Goal: Register for event/course

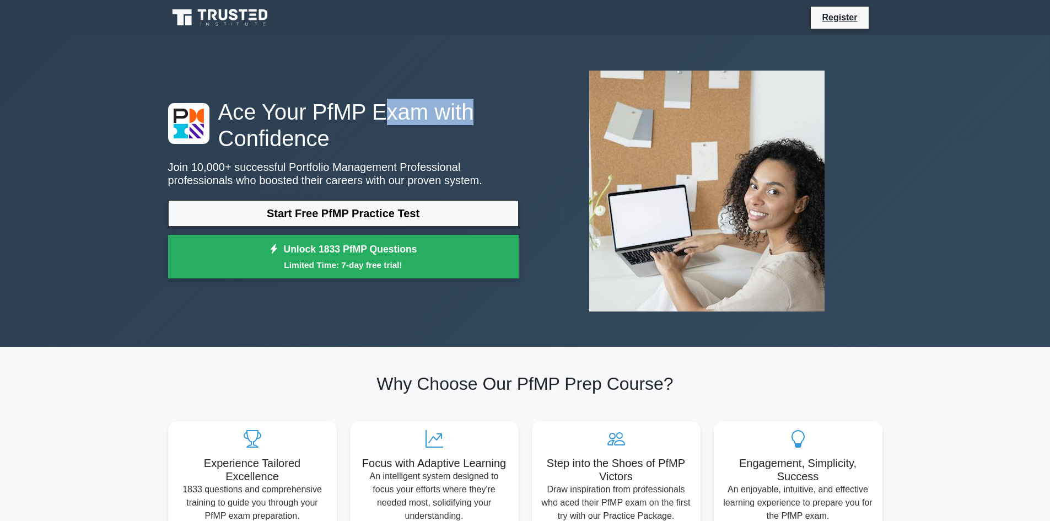
drag, startPoint x: 373, startPoint y: 114, endPoint x: 451, endPoint y: 115, distance: 77.7
click at [451, 115] on h1 "Ace Your PfMP Exam with Confidence" at bounding box center [343, 125] width 351 height 53
click at [363, 122] on h1 "Ace Your PfMP Exam with Confidence" at bounding box center [343, 125] width 351 height 53
click at [181, 129] on icon at bounding box center [181, 131] width 14 height 14
click at [188, 127] on icon at bounding box center [189, 124] width 30 height 30
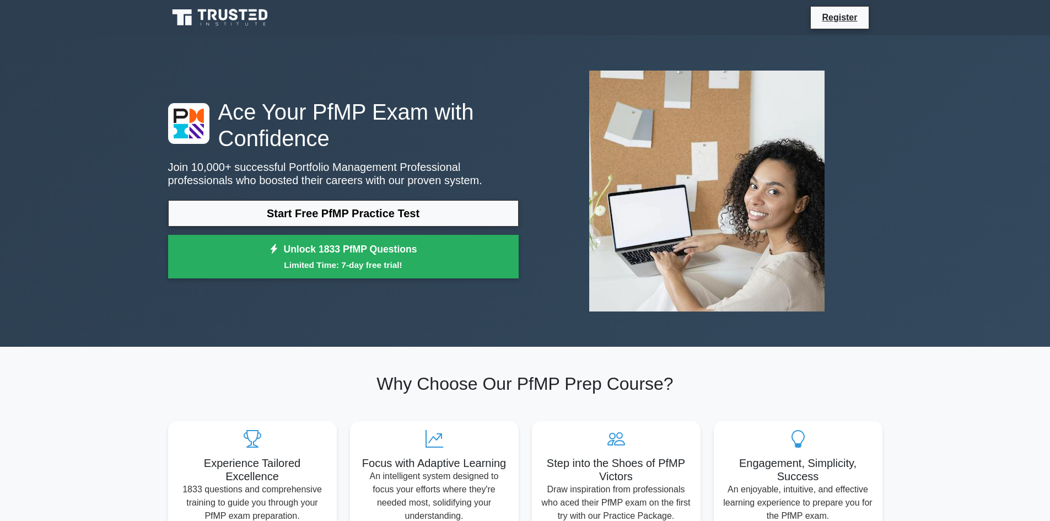
click at [257, 138] on h1 "Ace Your PfMP Exam with Confidence" at bounding box center [343, 125] width 351 height 53
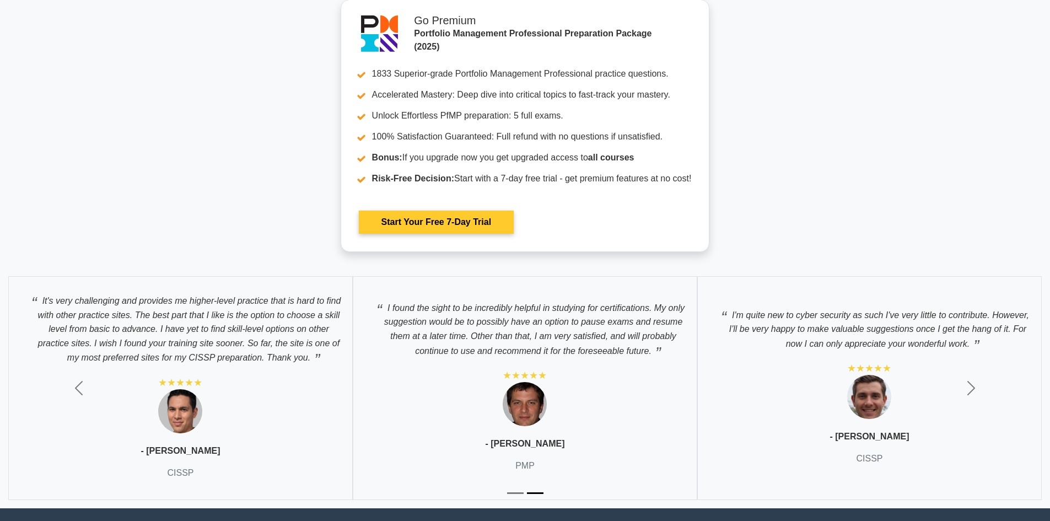
scroll to position [1872, 0]
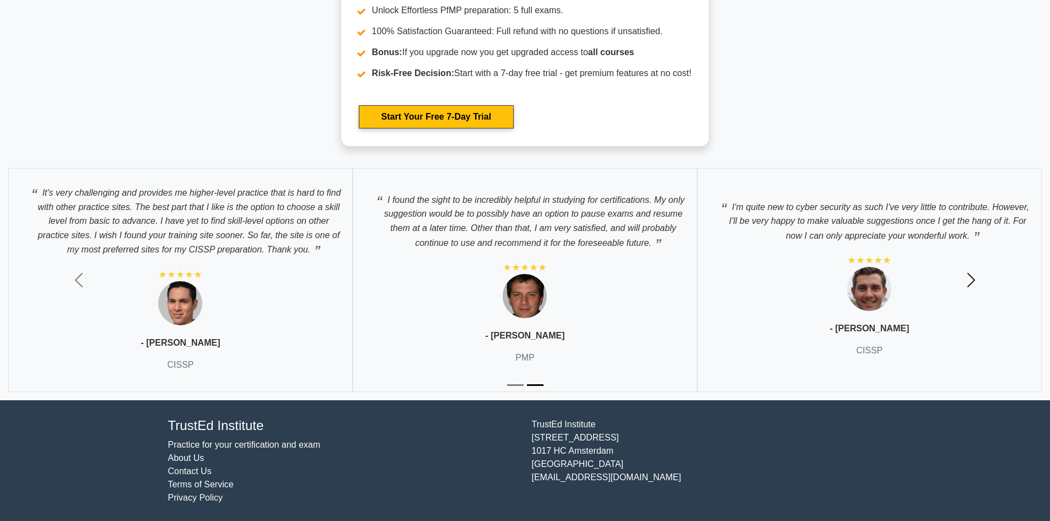
click at [973, 280] on span "button" at bounding box center [972, 280] width 18 height 18
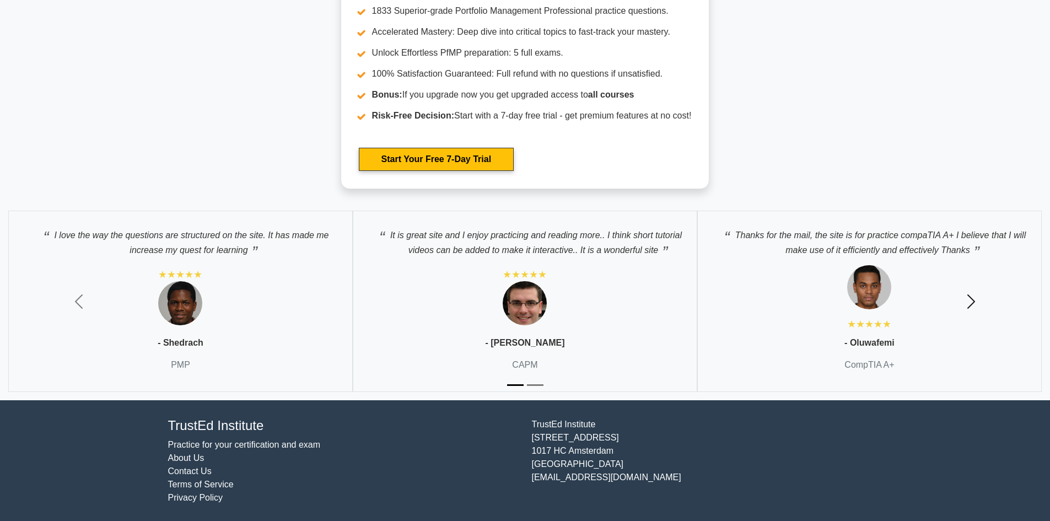
click at [973, 280] on button "Next" at bounding box center [972, 301] width 158 height 198
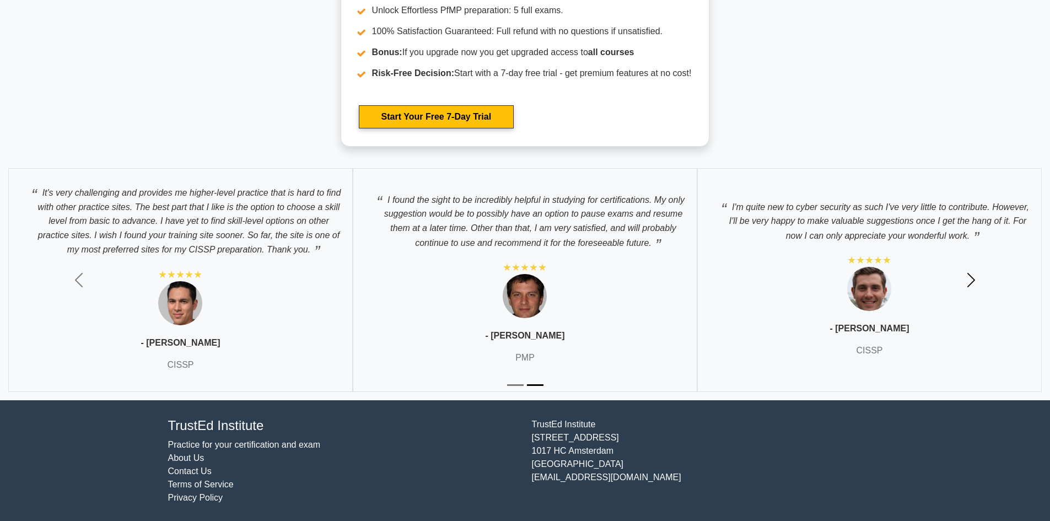
click at [973, 280] on span "button" at bounding box center [972, 280] width 18 height 18
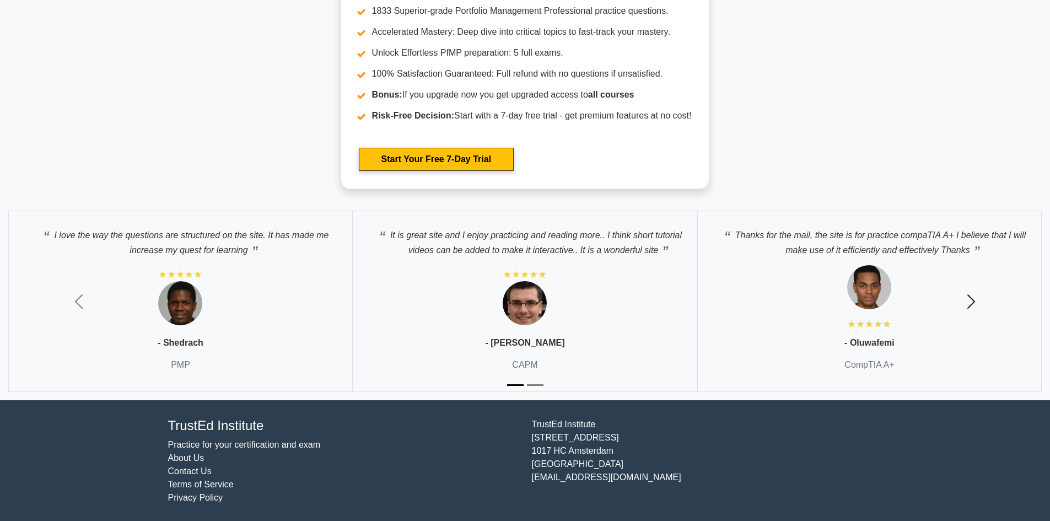
click at [973, 280] on button "Next" at bounding box center [972, 301] width 158 height 198
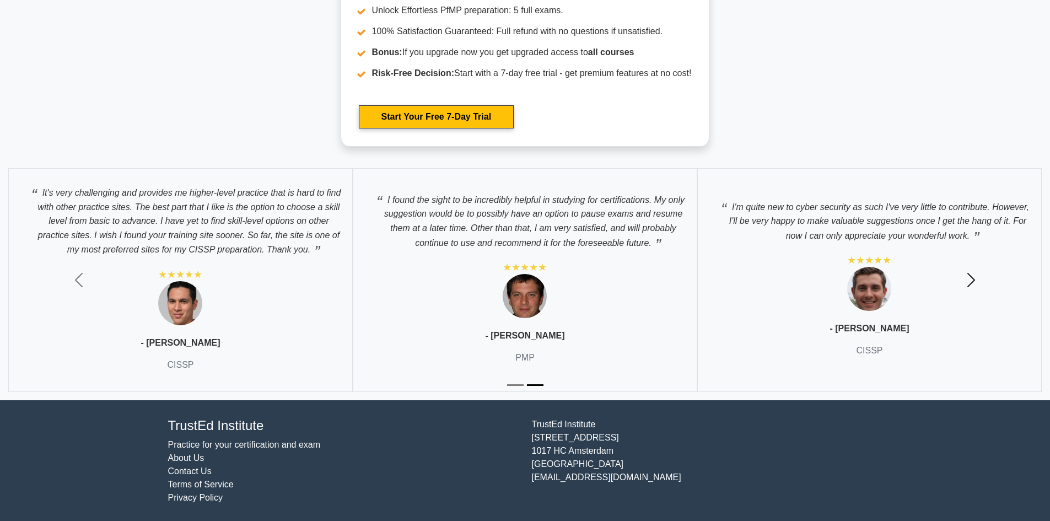
click at [973, 280] on span "button" at bounding box center [972, 280] width 18 height 18
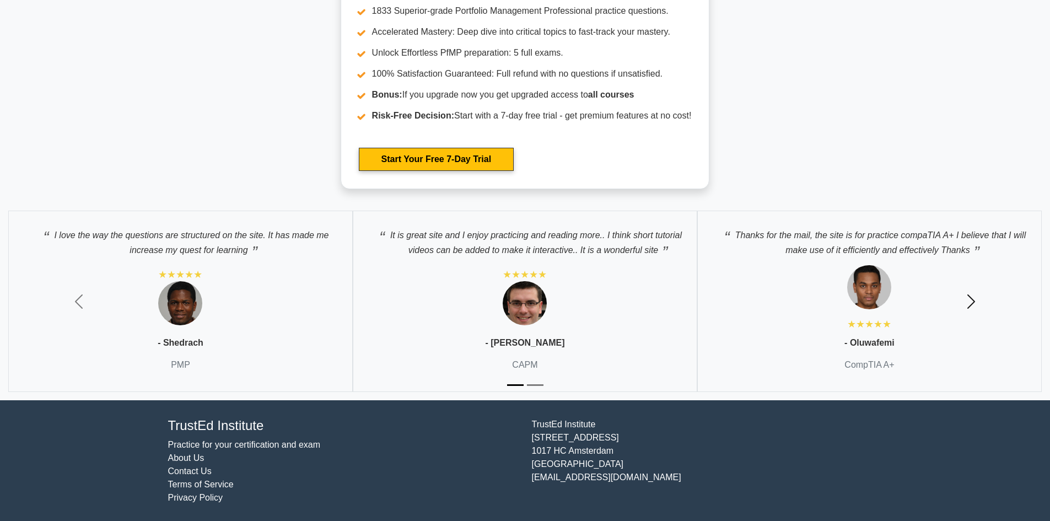
click at [973, 280] on button "Next" at bounding box center [972, 301] width 158 height 198
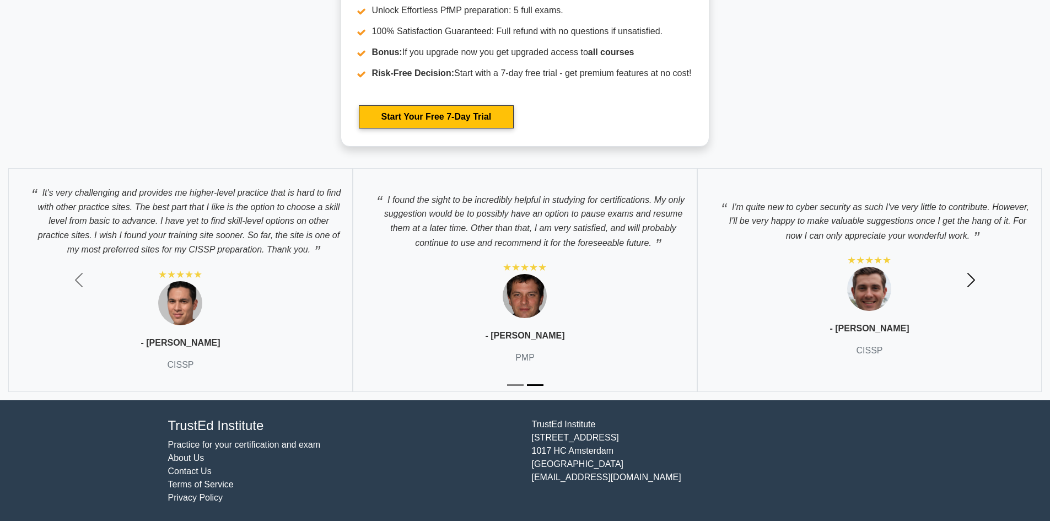
click at [973, 280] on span "button" at bounding box center [972, 280] width 18 height 18
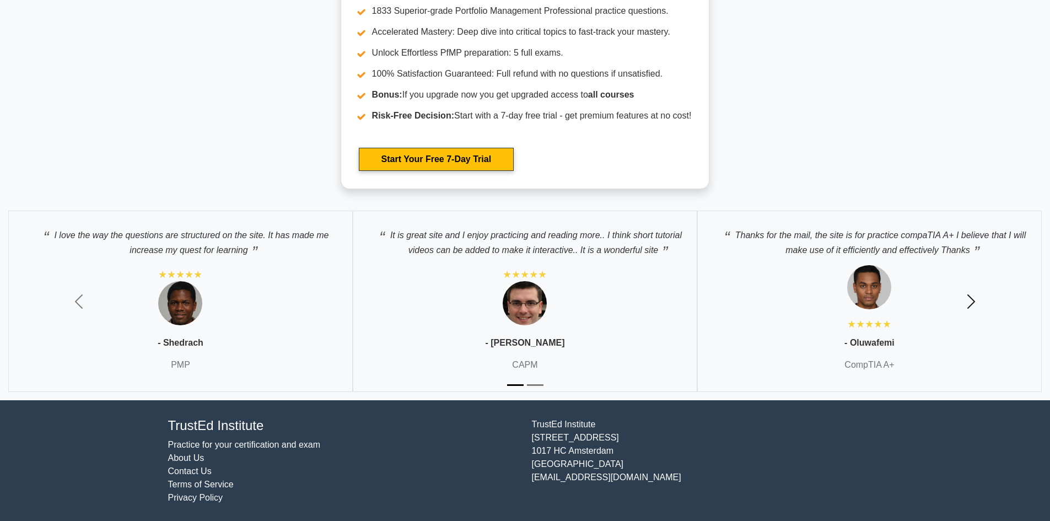
click at [970, 280] on button "Next" at bounding box center [972, 301] width 158 height 198
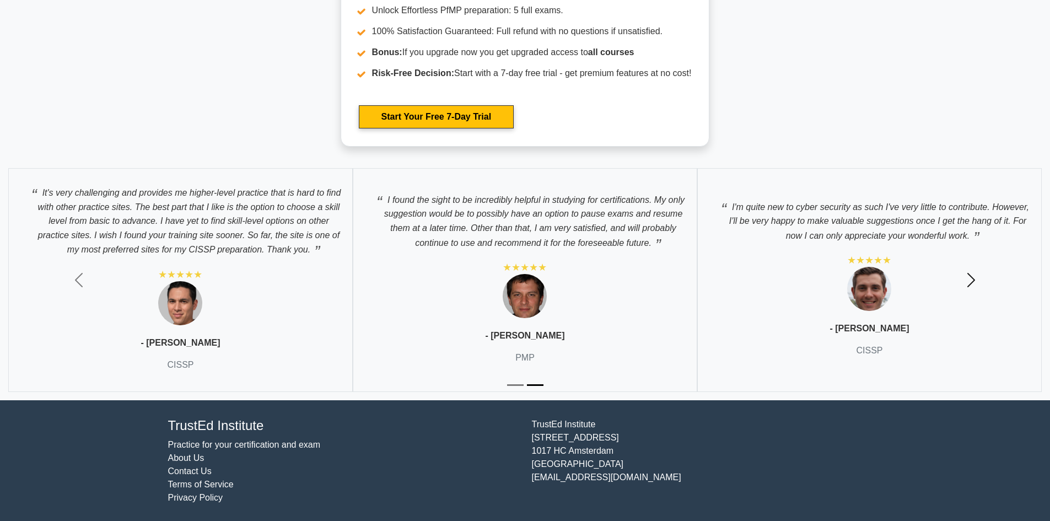
click at [970, 280] on span "button" at bounding box center [972, 280] width 18 height 18
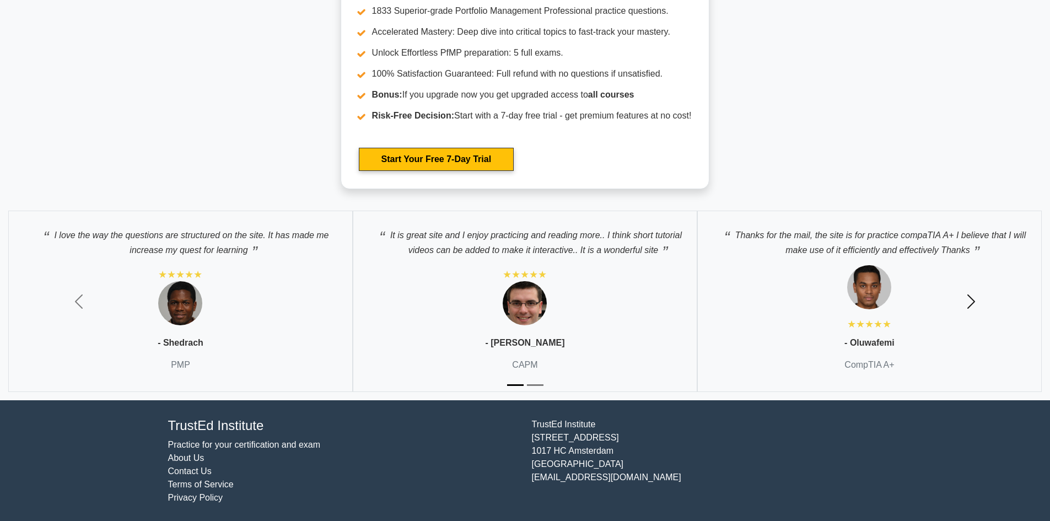
click at [970, 280] on button "Next" at bounding box center [972, 301] width 158 height 198
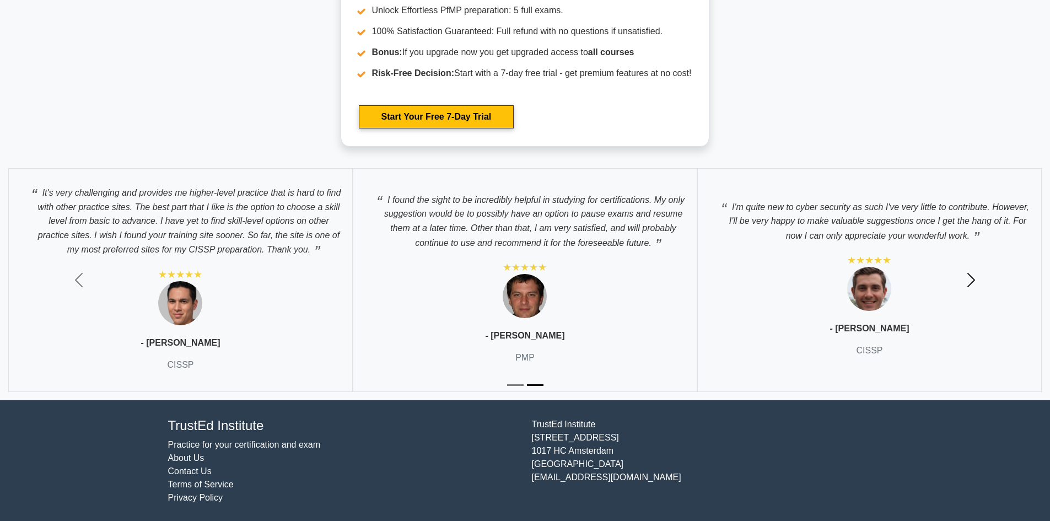
click at [970, 280] on span "button" at bounding box center [972, 280] width 18 height 18
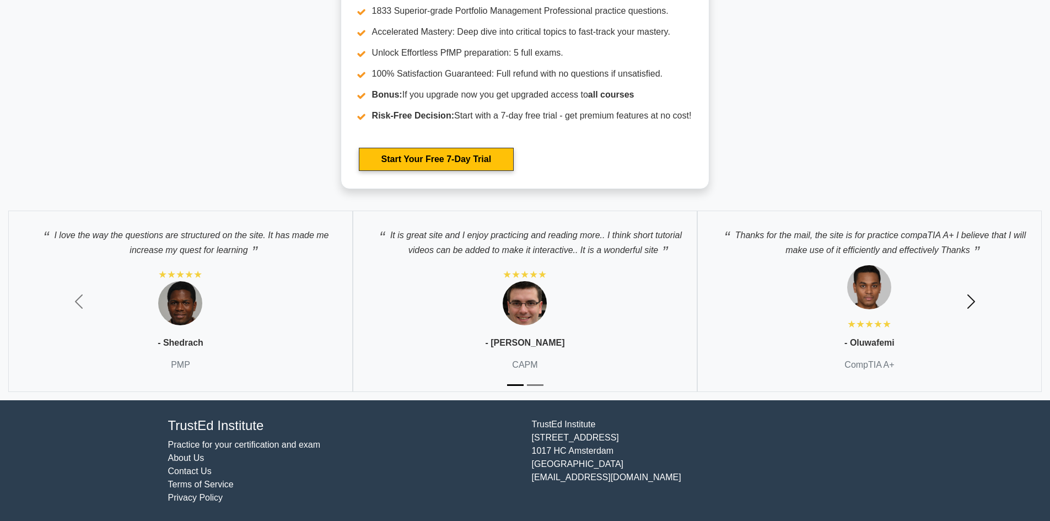
click at [970, 280] on button "Next" at bounding box center [972, 301] width 158 height 198
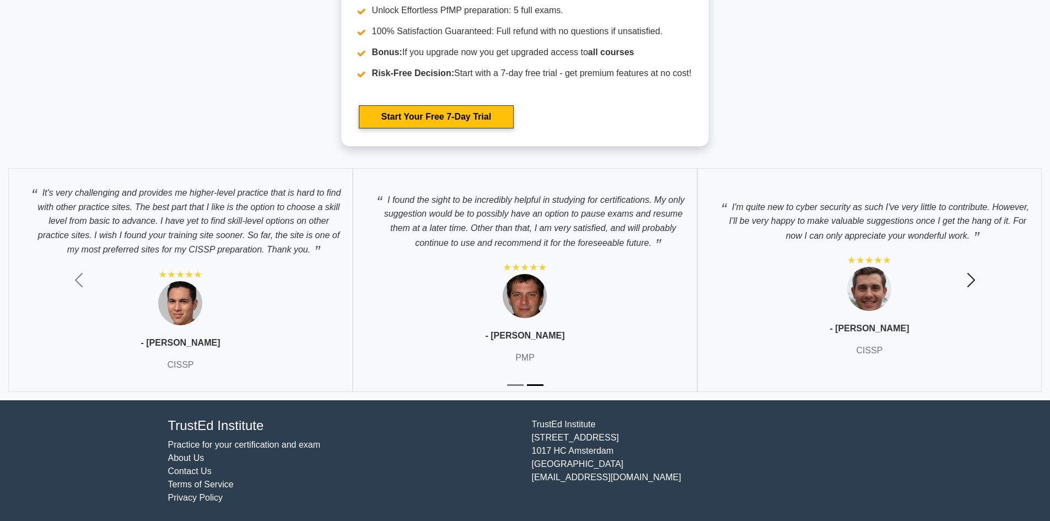
click at [970, 280] on span "button" at bounding box center [972, 280] width 18 height 18
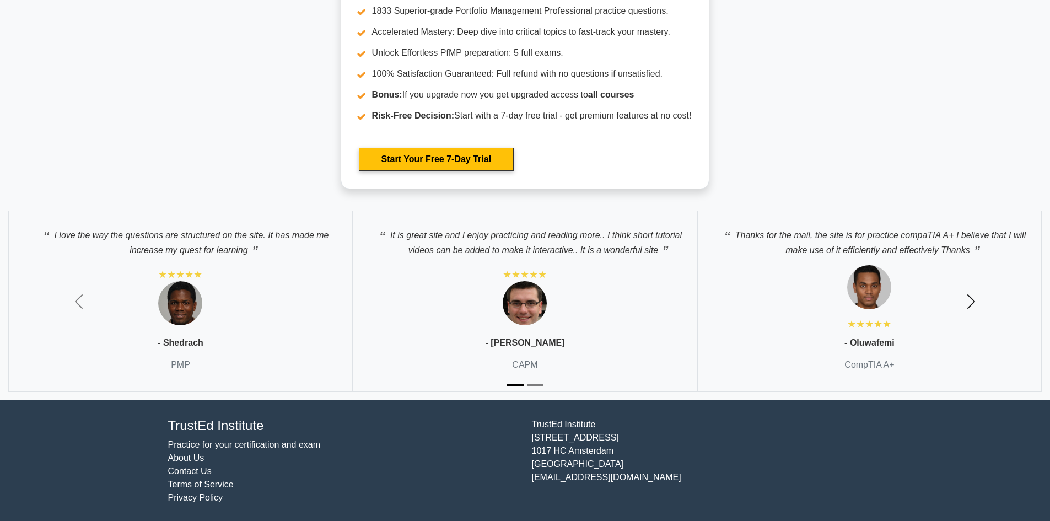
click at [970, 280] on button "Next" at bounding box center [972, 301] width 158 height 198
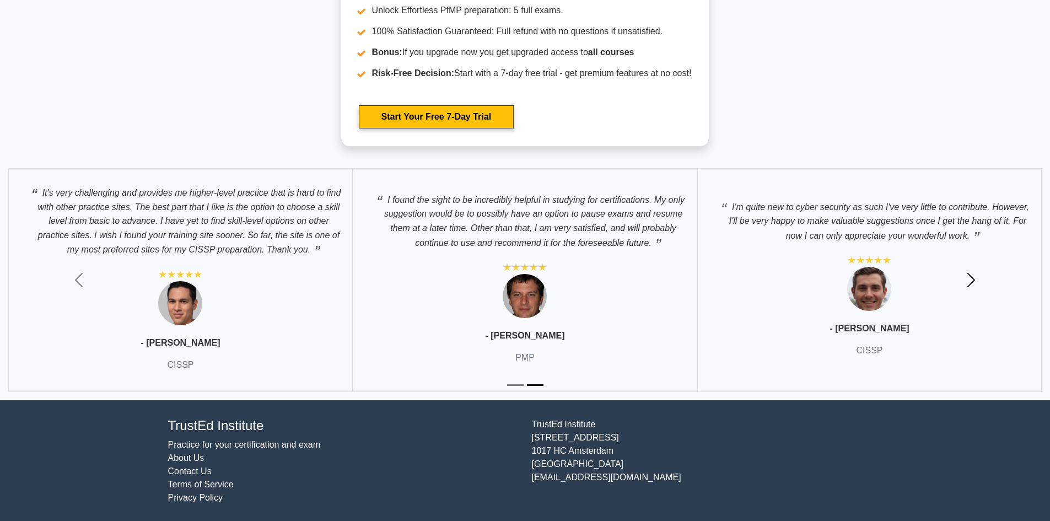
click at [969, 280] on span "button" at bounding box center [972, 280] width 18 height 18
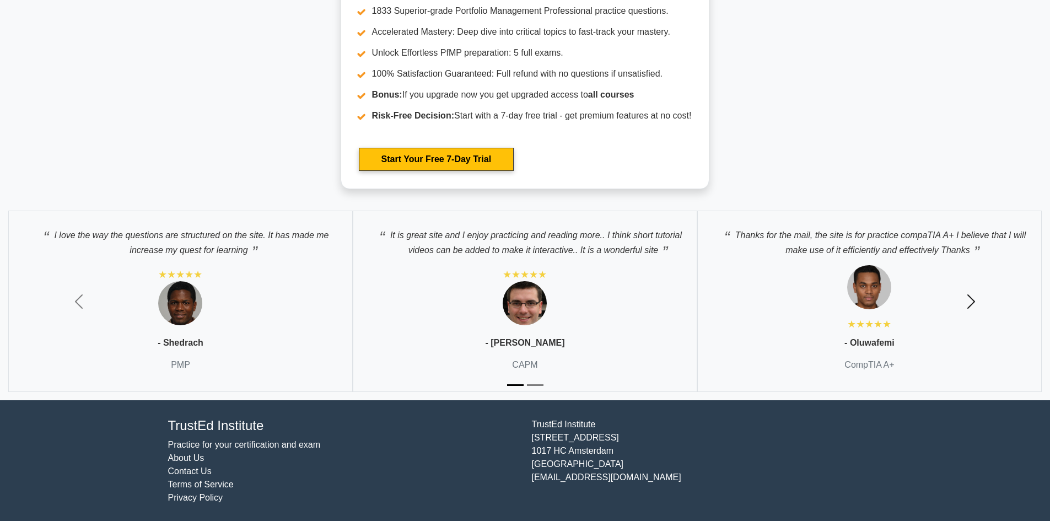
click at [966, 280] on button "Next" at bounding box center [972, 301] width 158 height 198
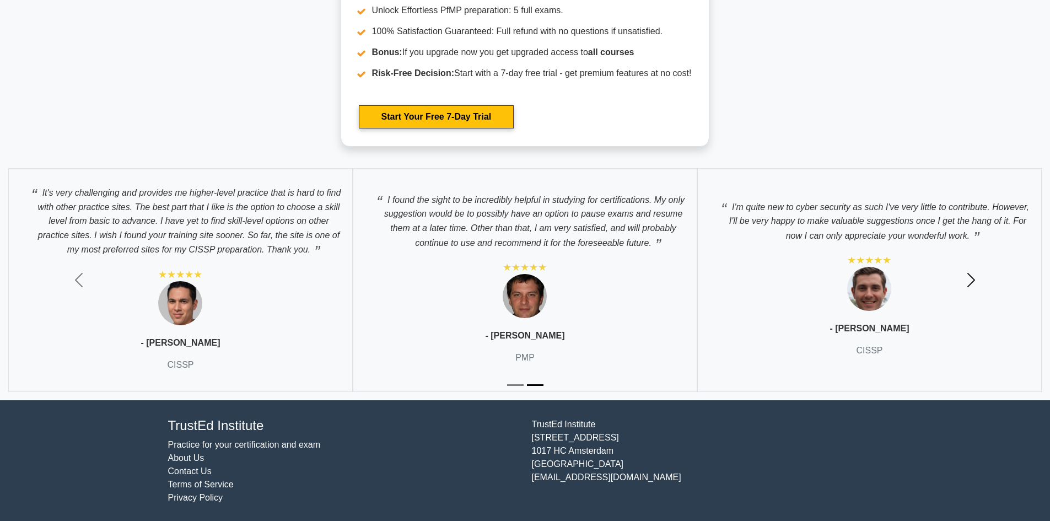
click at [966, 280] on span "button" at bounding box center [972, 280] width 18 height 18
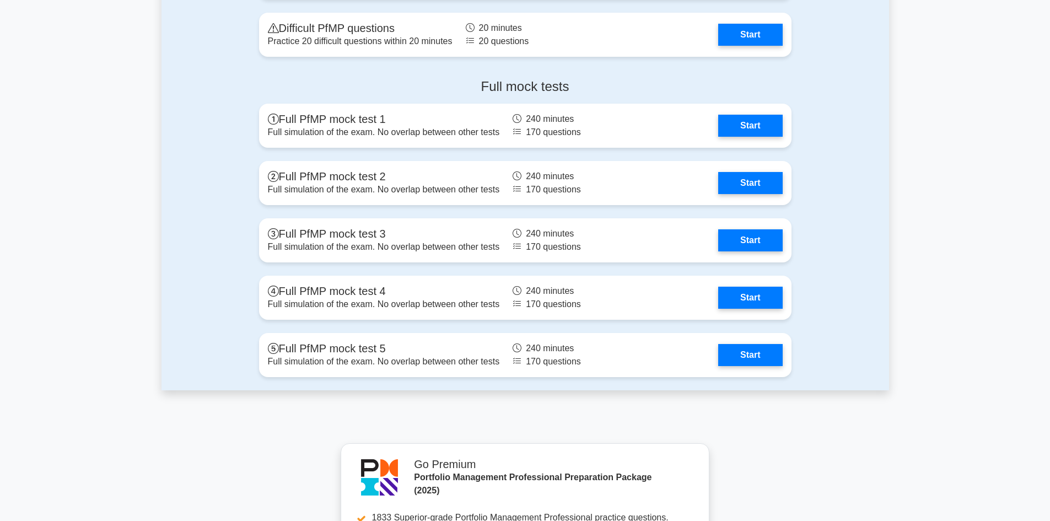
scroll to position [1268, 0]
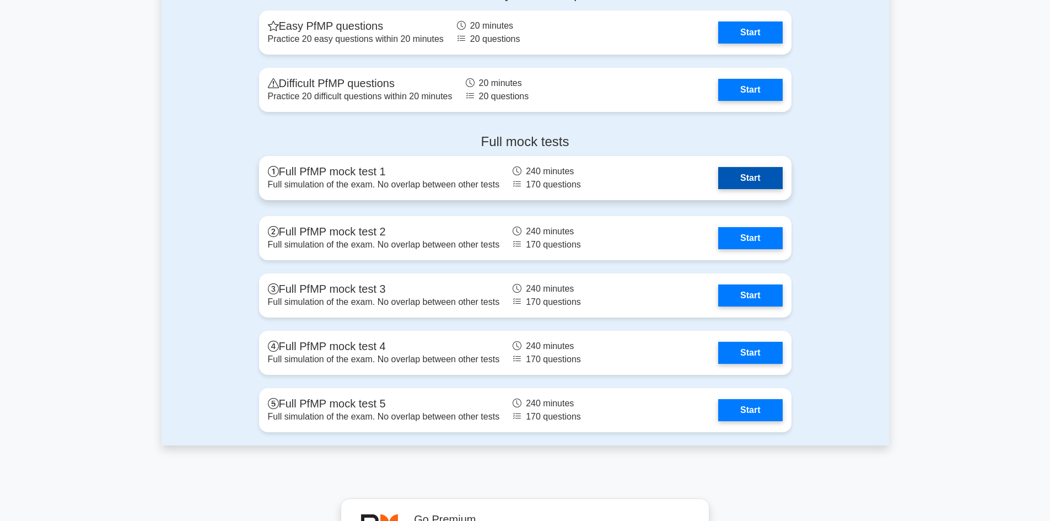
click at [718, 181] on link "Start" at bounding box center [750, 178] width 64 height 22
